Goal: Check status: Check status

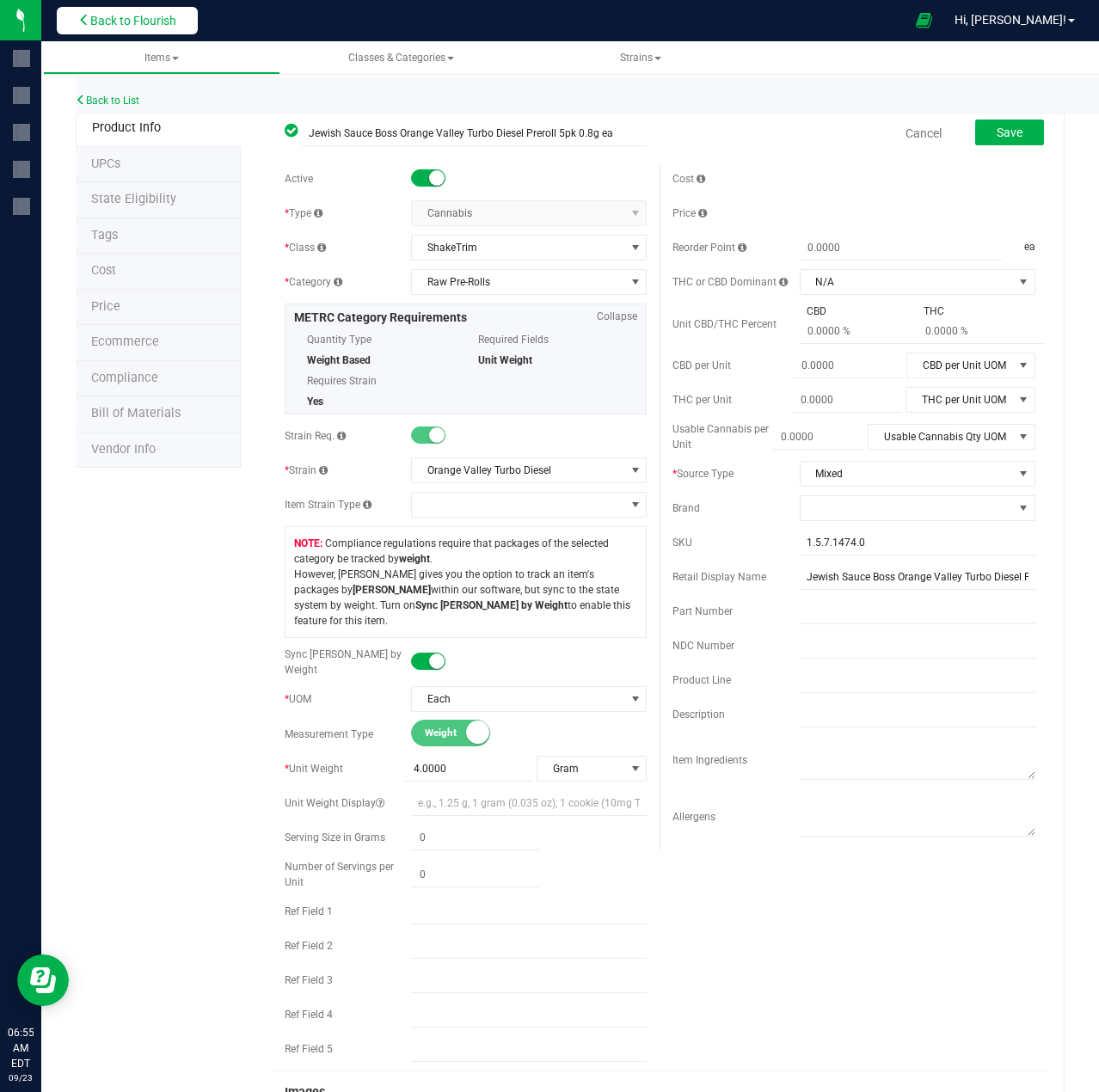
click at [163, 30] on button "Back to Flourish" at bounding box center [127, 20] width 141 height 27
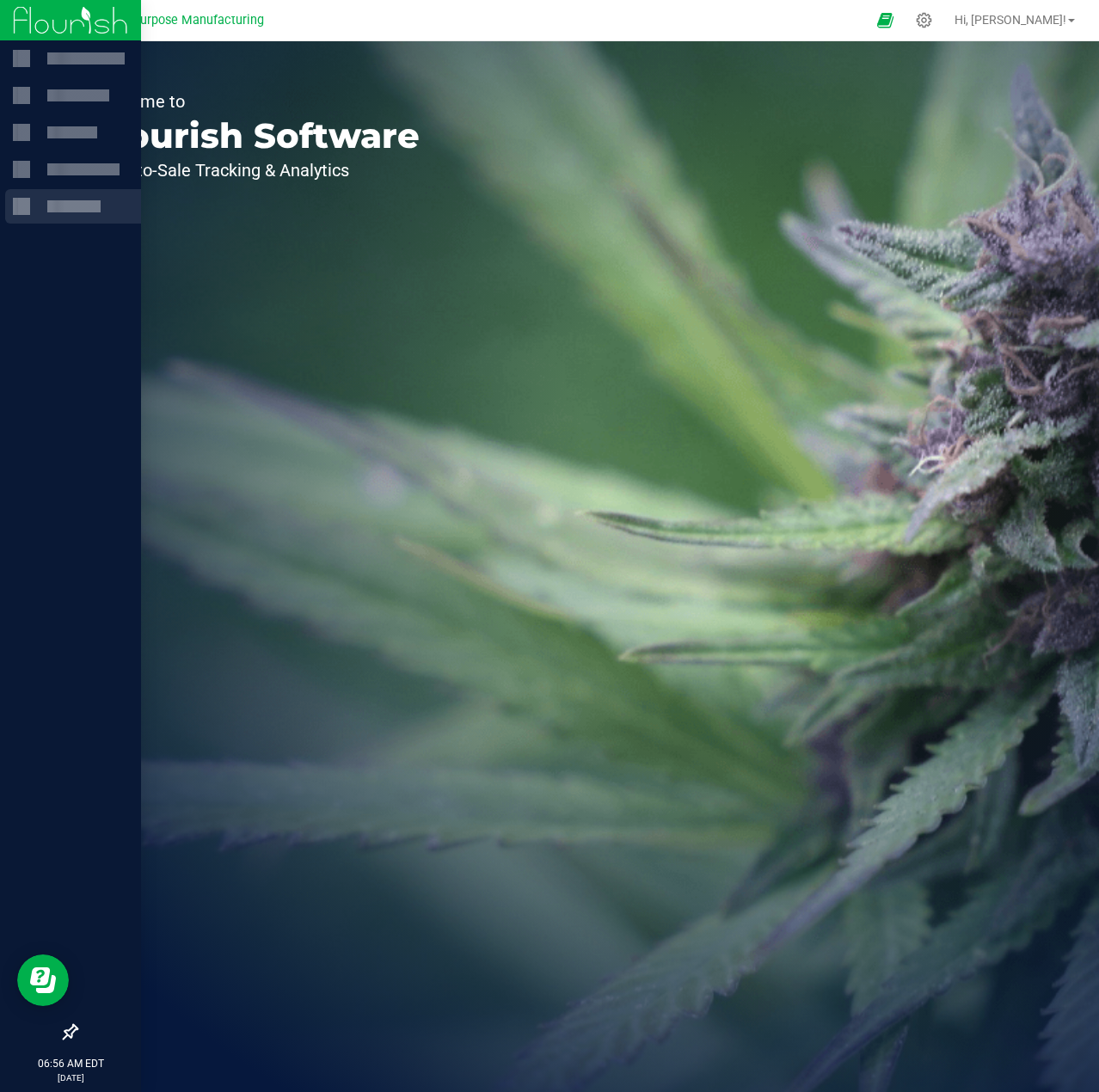
click at [60, 209] on div at bounding box center [74, 206] width 54 height 12
click at [61, 165] on p "Inventory" at bounding box center [81, 169] width 103 height 20
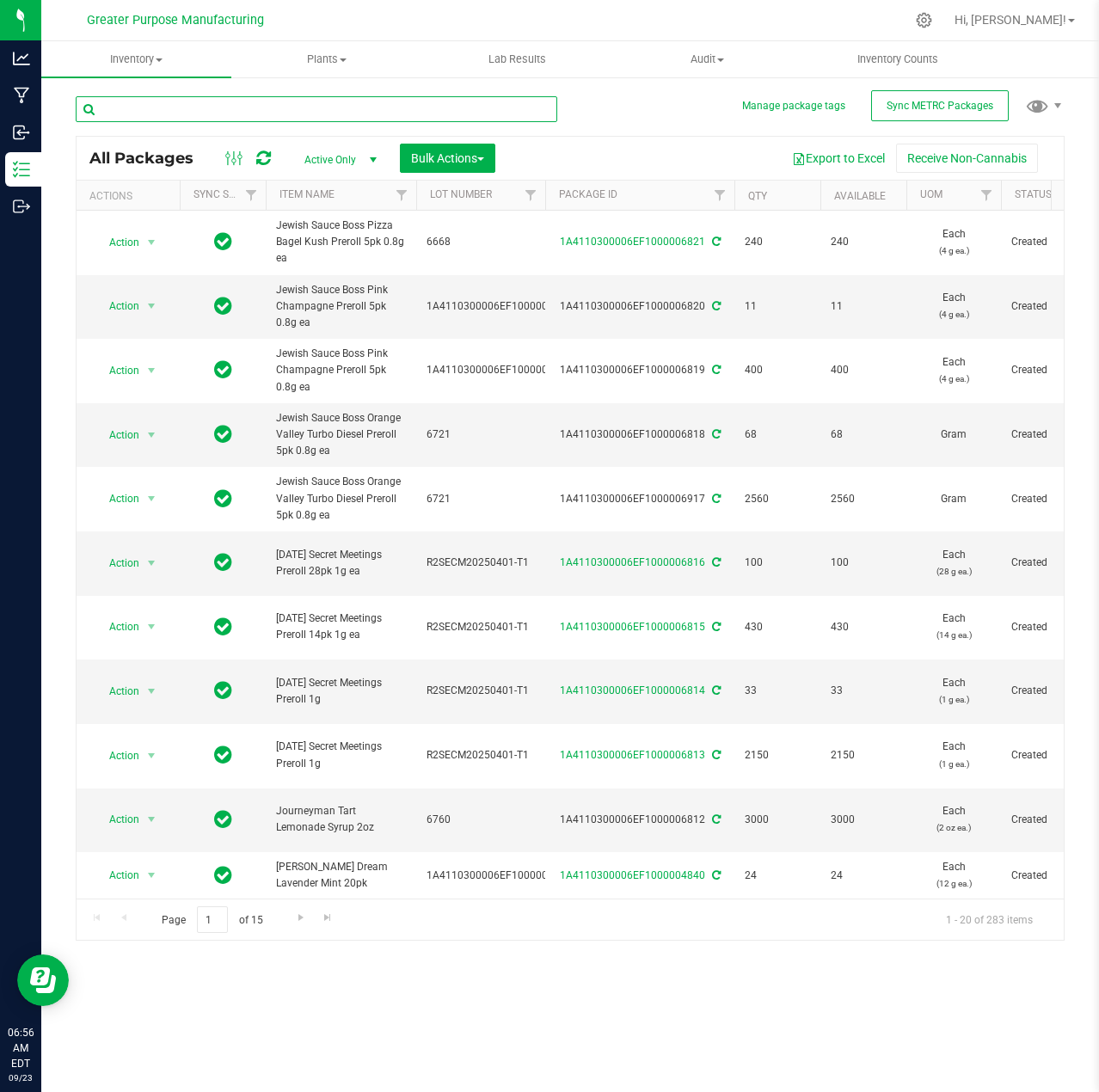
click at [428, 107] on input "text" at bounding box center [316, 108] width 482 height 26
paste input "1A4110300006EF1000006788"
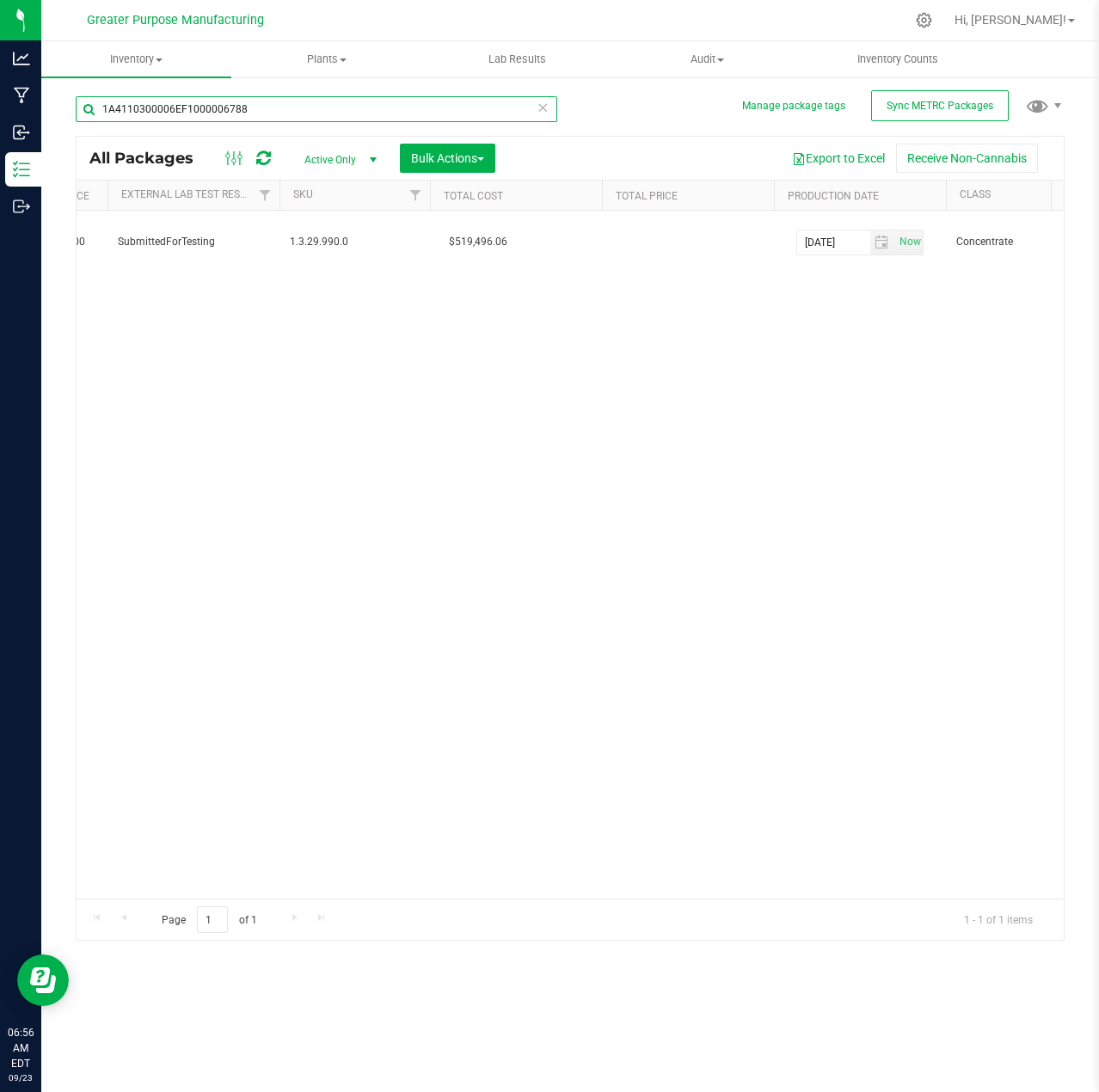
scroll to position [0, 1168]
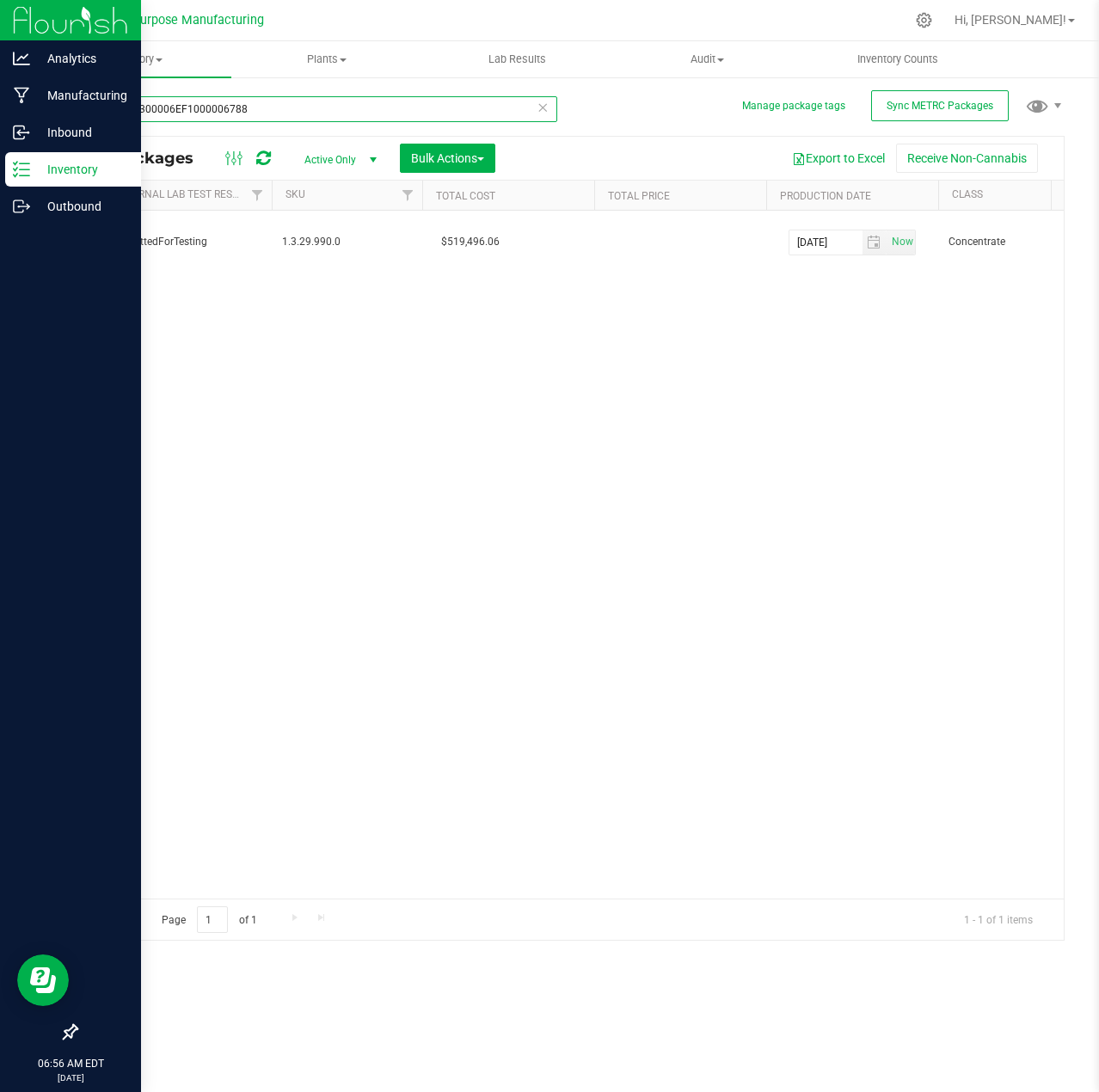
type input "1A4110300006EF1000006788"
